Goal: Transaction & Acquisition: Subscribe to service/newsletter

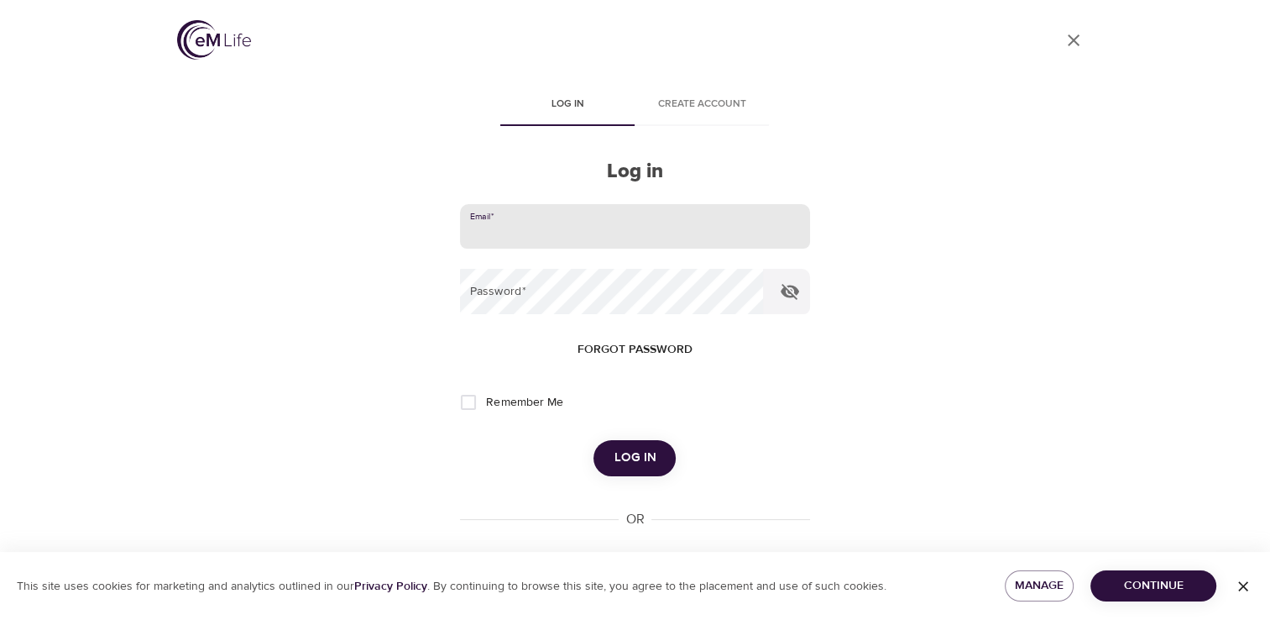
click at [515, 230] on input "email" at bounding box center [634, 226] width 349 height 45
type input "vreese@montcopa.org"
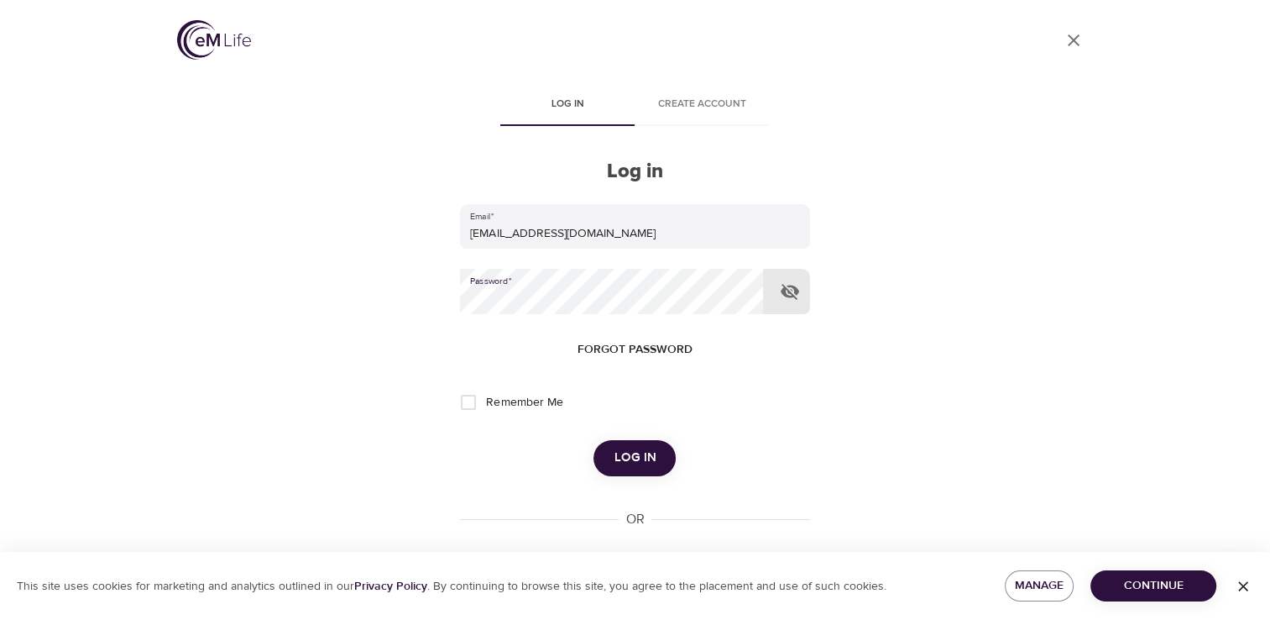
click at [643, 452] on span "Log in" at bounding box center [635, 458] width 42 height 22
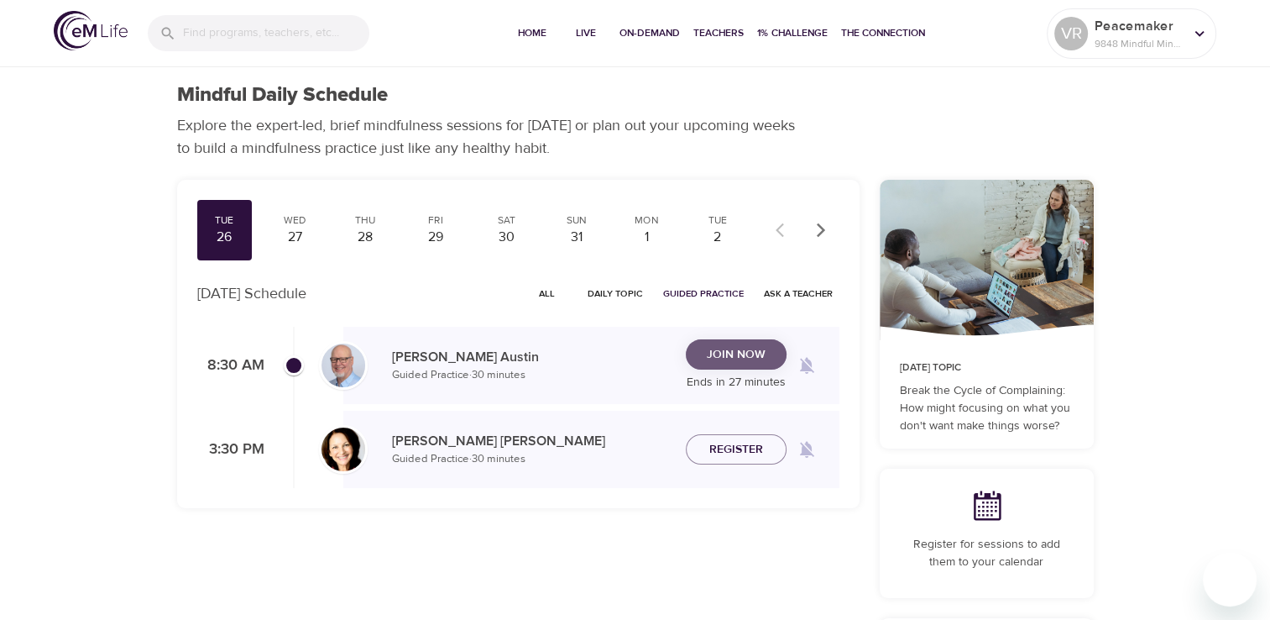
click at [727, 353] on span "Join Now" at bounding box center [736, 354] width 59 height 21
